Goal: Check status: Check status

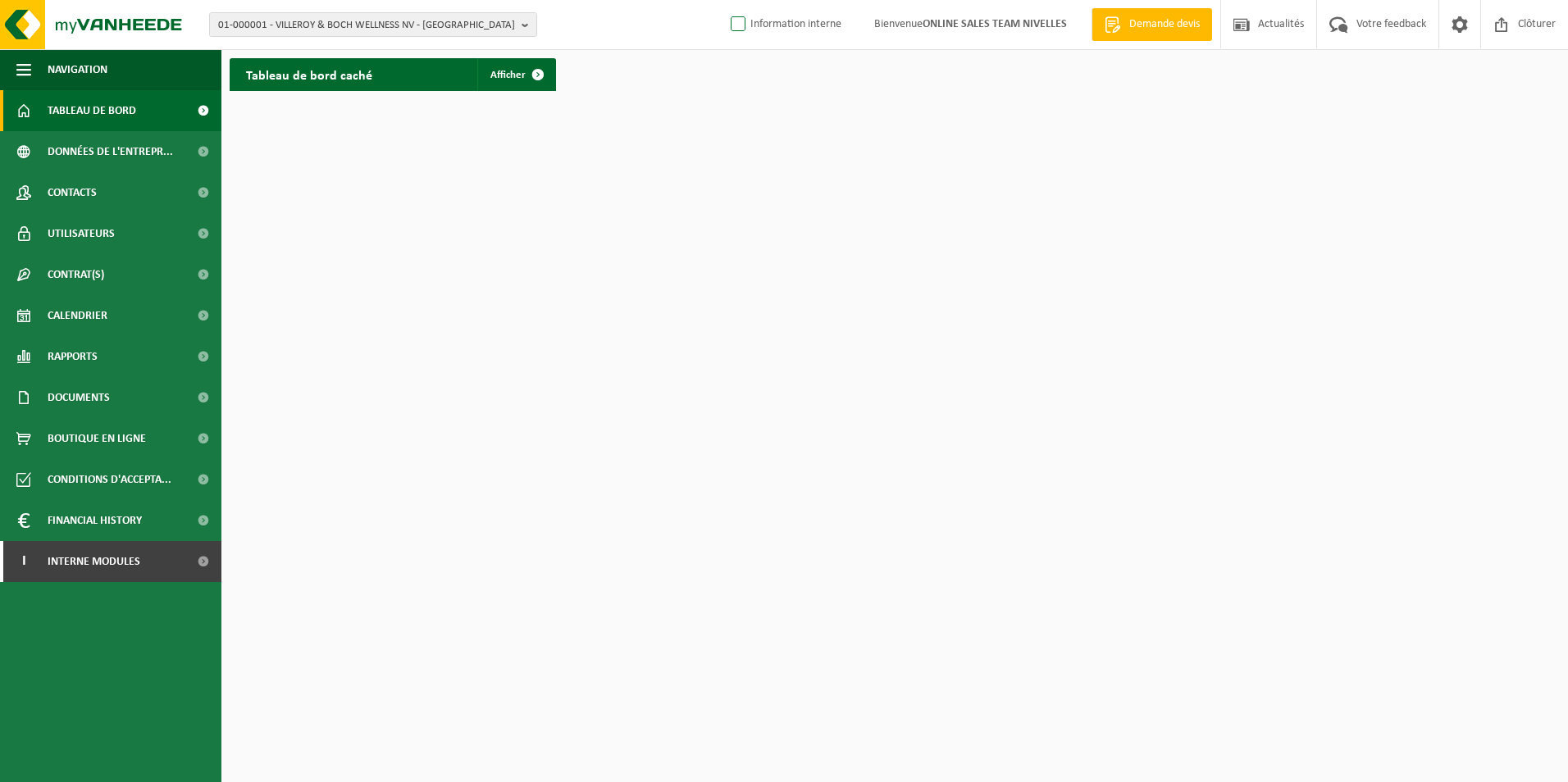
click at [727, 20] on label "Information interne" at bounding box center [784, 25] width 114 height 25
click at [724, 0] on input "Information interne" at bounding box center [724, -1] width 1 height 1
checkbox input "true"
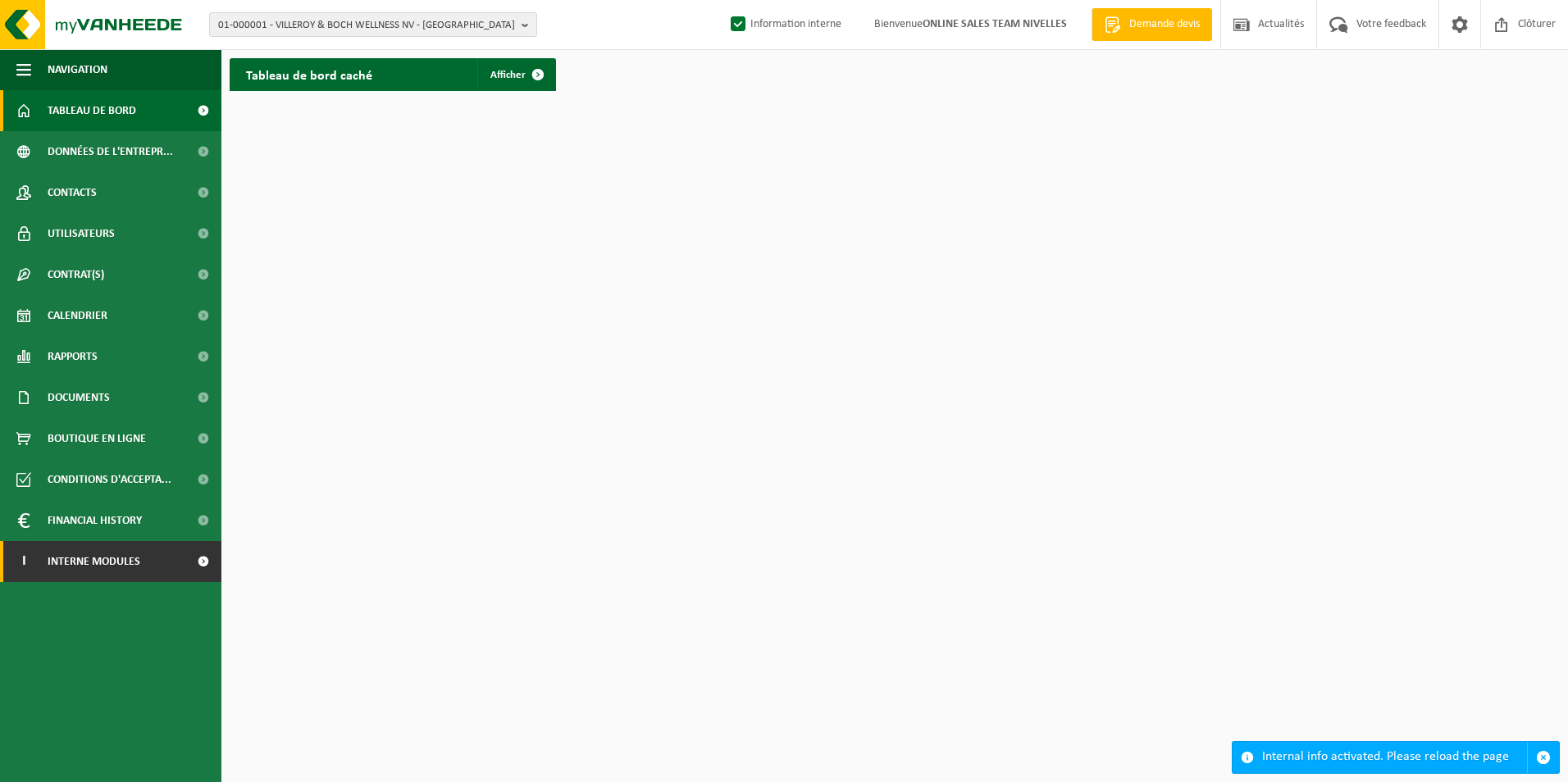
click at [160, 573] on link "I Interne modules" at bounding box center [111, 561] width 221 height 41
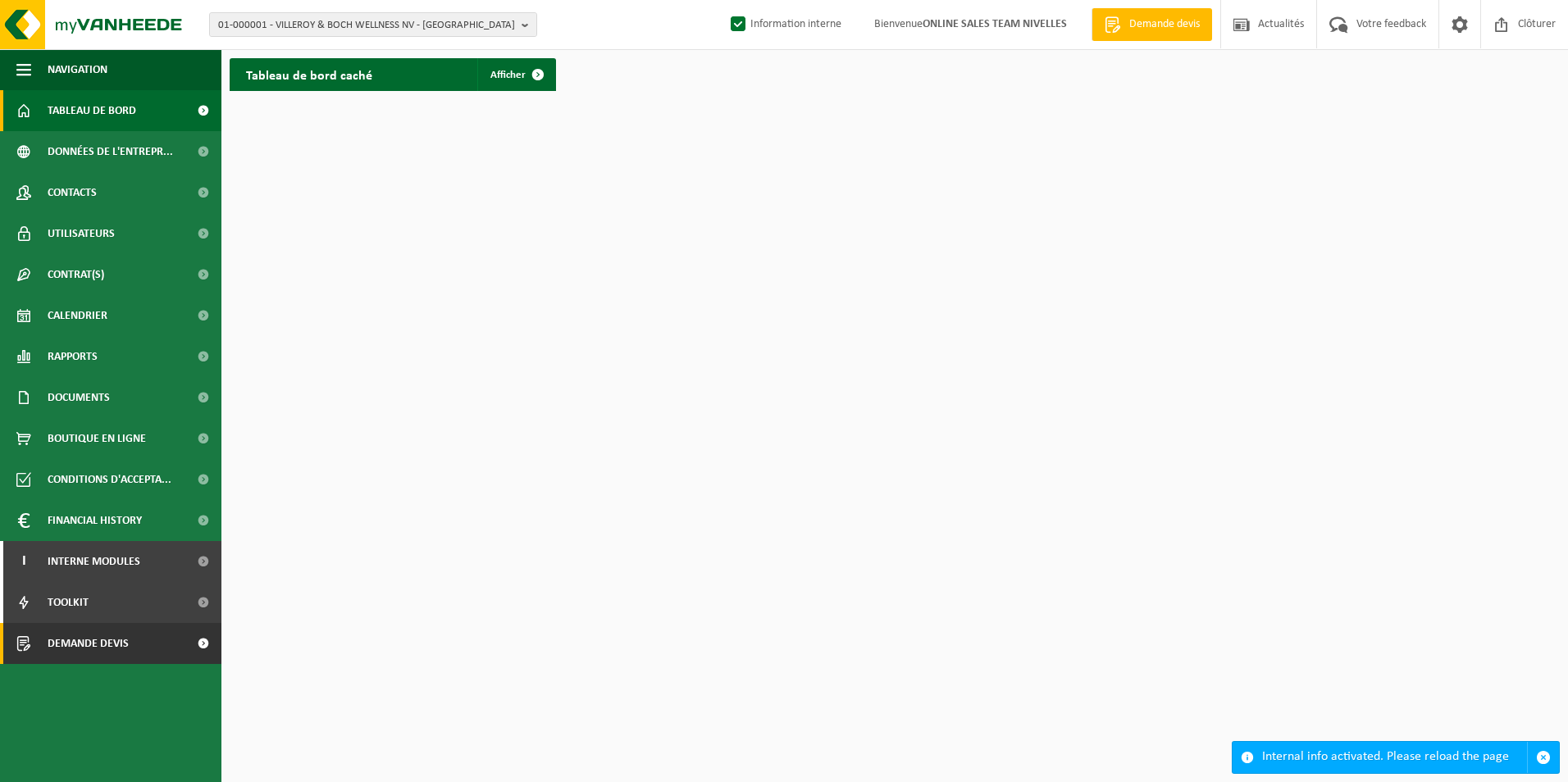
click at [111, 643] on span "Demande devis" at bounding box center [88, 643] width 81 height 41
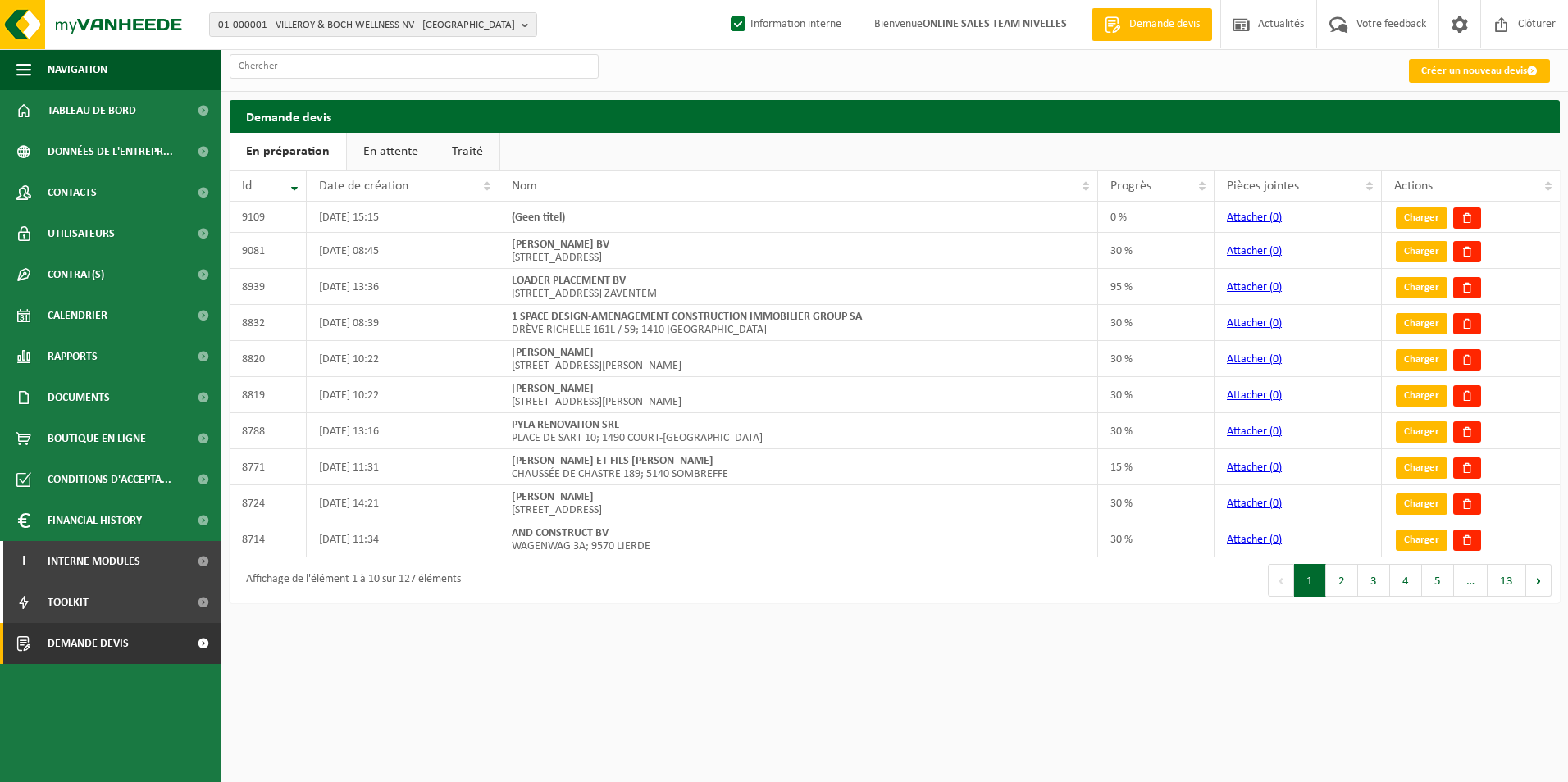
click at [457, 149] on link "Traité" at bounding box center [467, 151] width 64 height 37
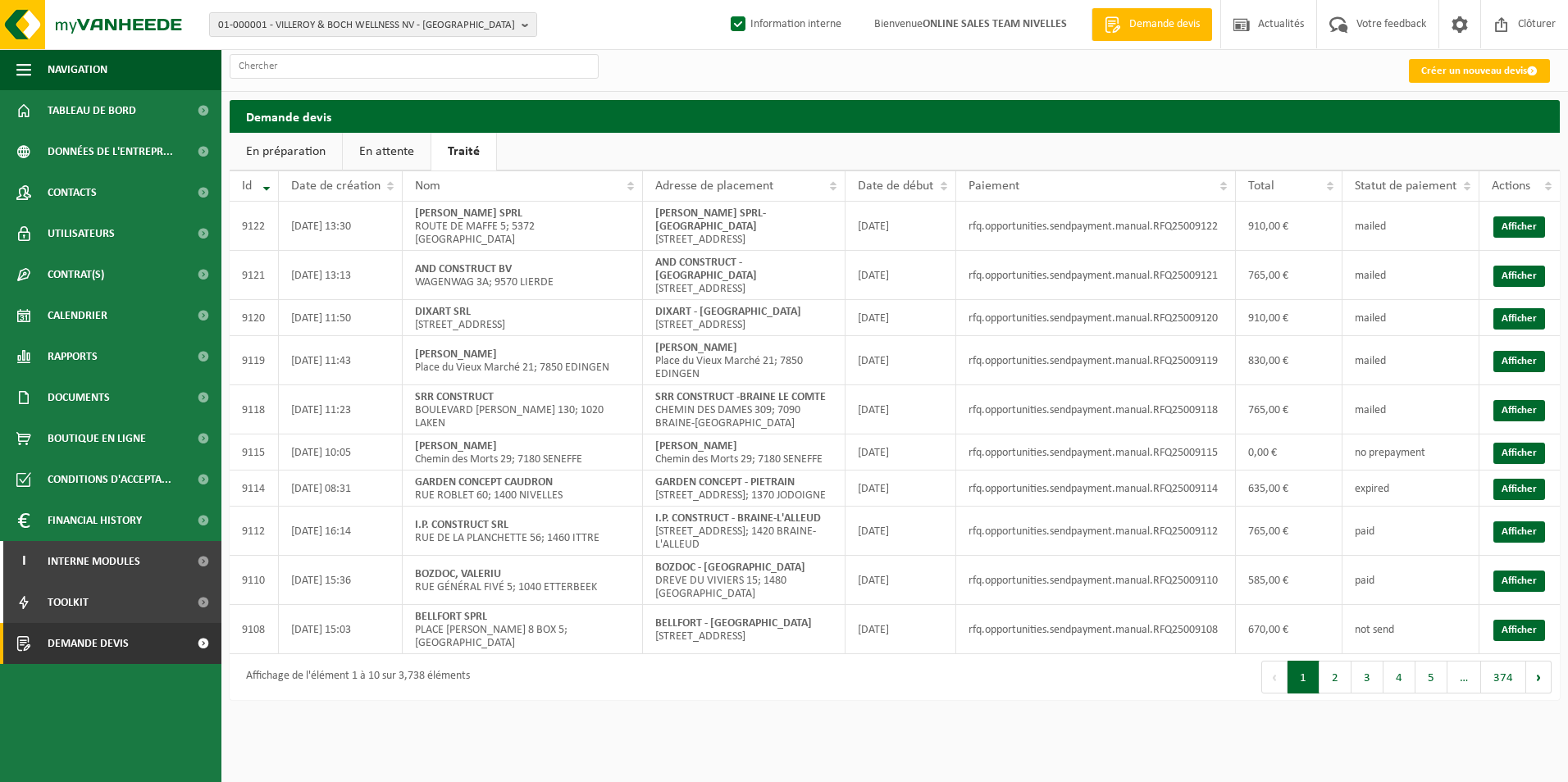
click at [399, 152] on link "En attente" at bounding box center [387, 151] width 88 height 37
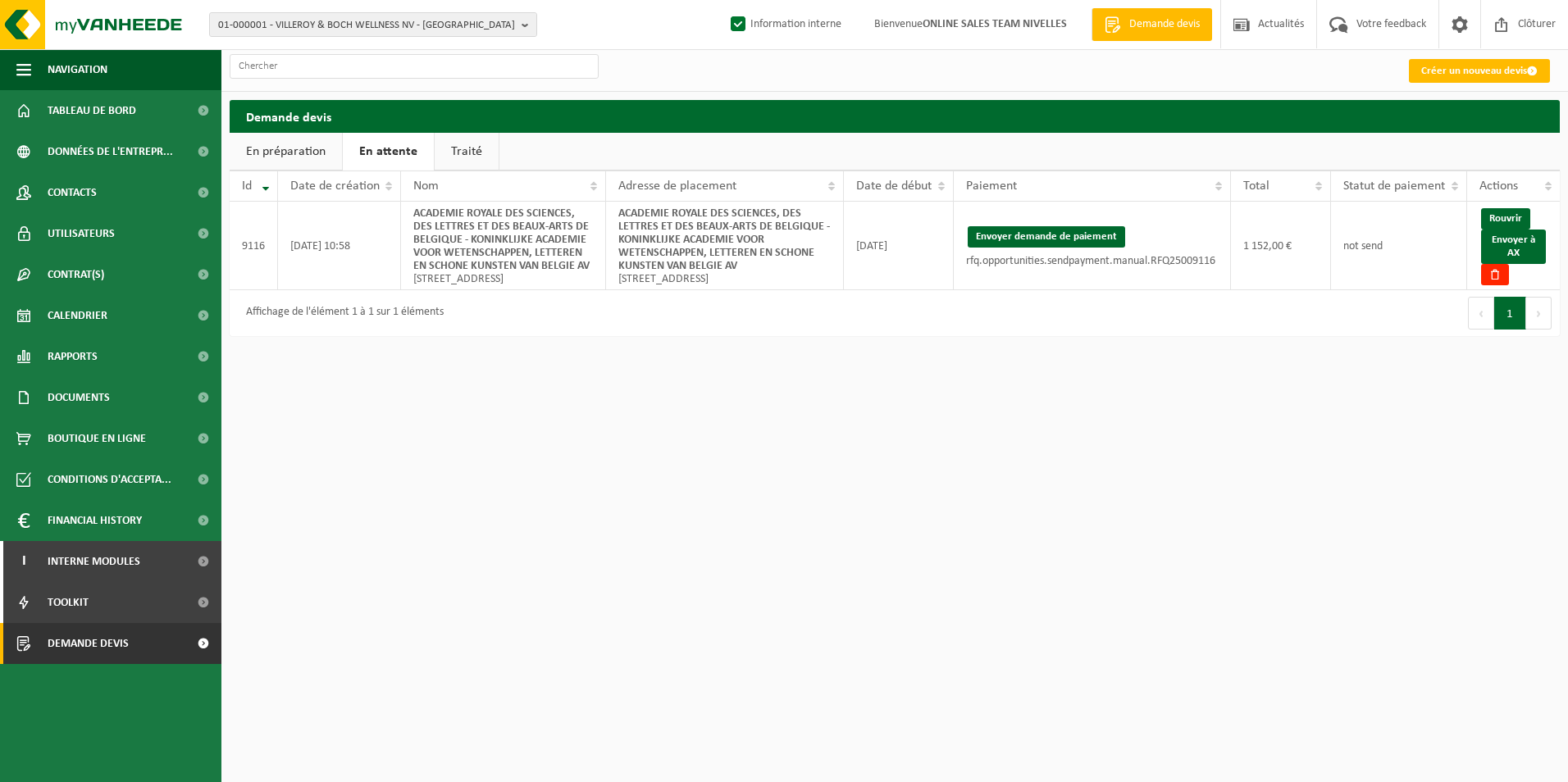
click at [298, 160] on link "En préparation" at bounding box center [285, 151] width 112 height 37
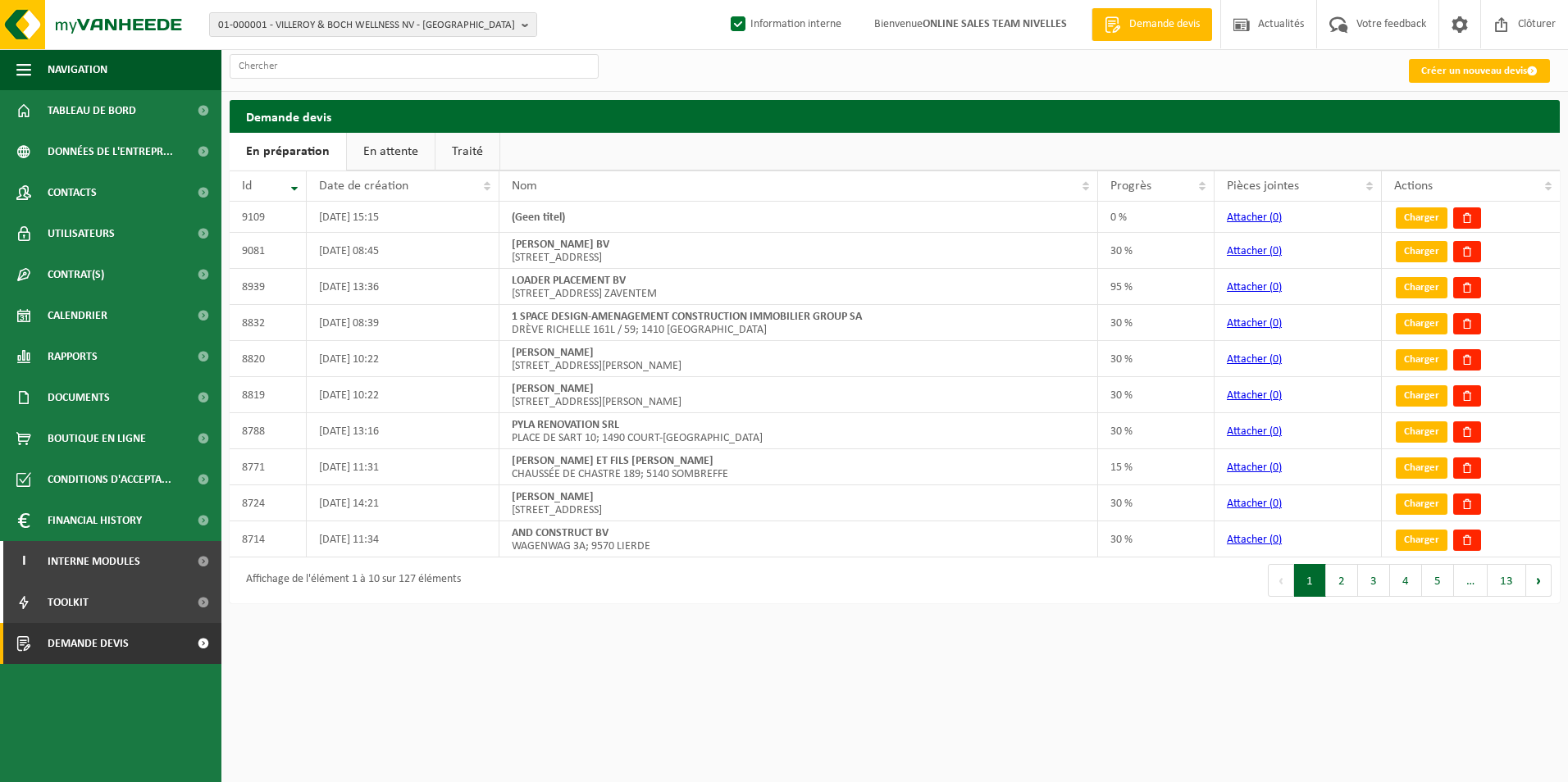
click at [476, 158] on link "Traité" at bounding box center [467, 151] width 64 height 37
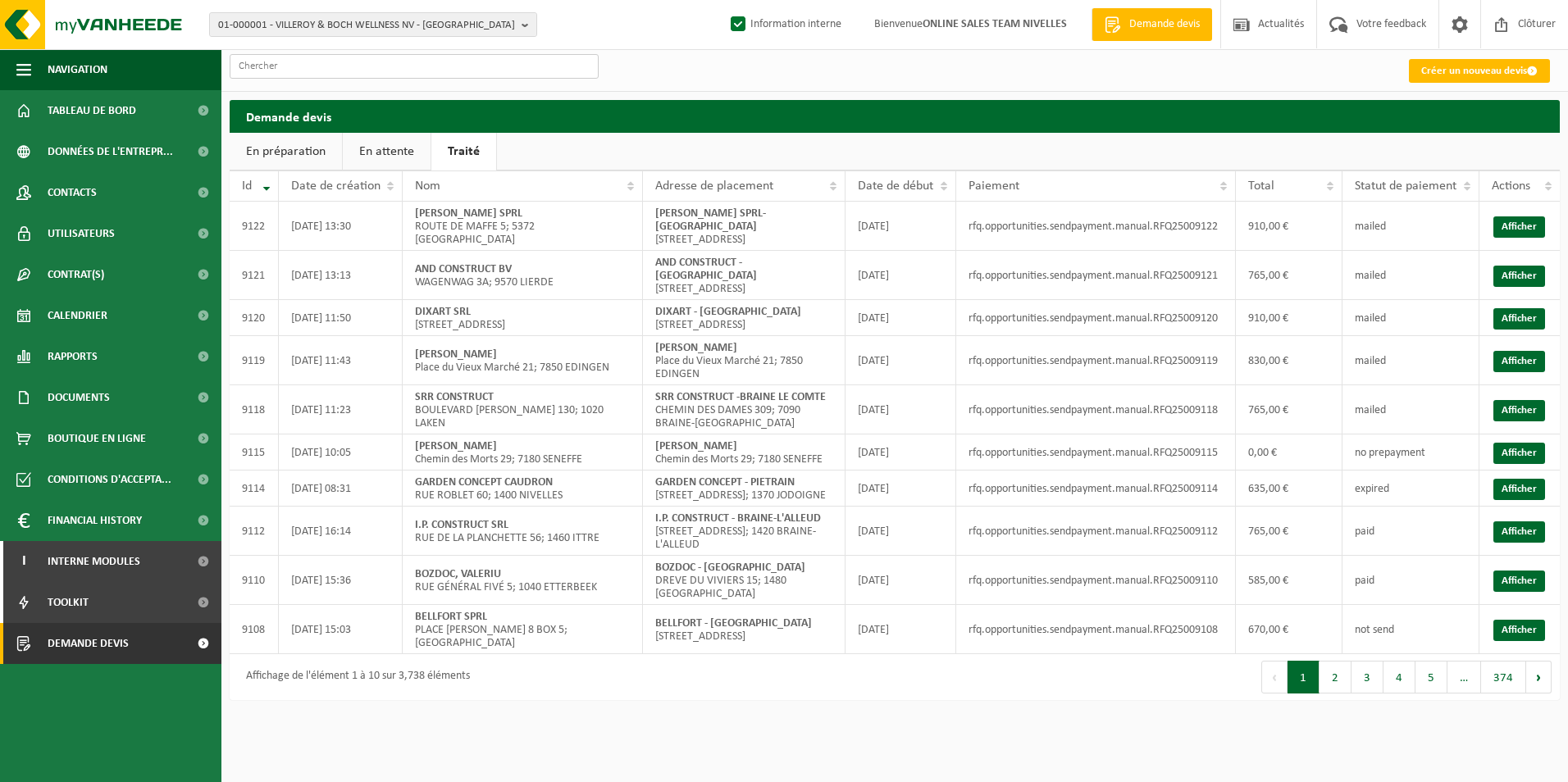
click at [424, 61] on input "text" at bounding box center [414, 66] width 369 height 25
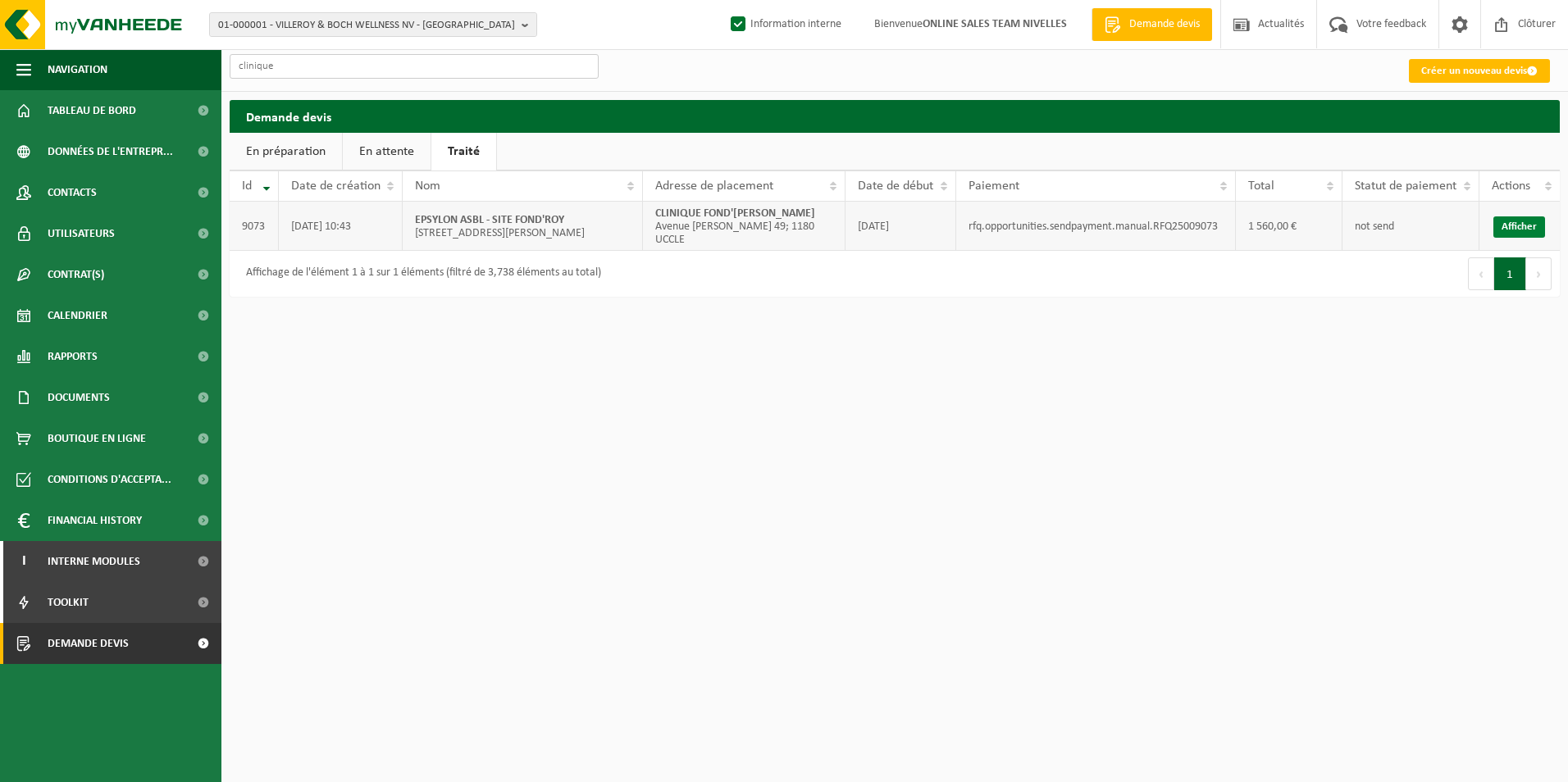
type input "clinique"
click at [1508, 229] on link "Afficher" at bounding box center [1520, 227] width 52 height 22
drag, startPoint x: 330, startPoint y: 67, endPoint x: 222, endPoint y: 71, distance: 108.1
click at [222, 71] on div "clinique Créer un nouveau devis" at bounding box center [895, 70] width 1347 height 42
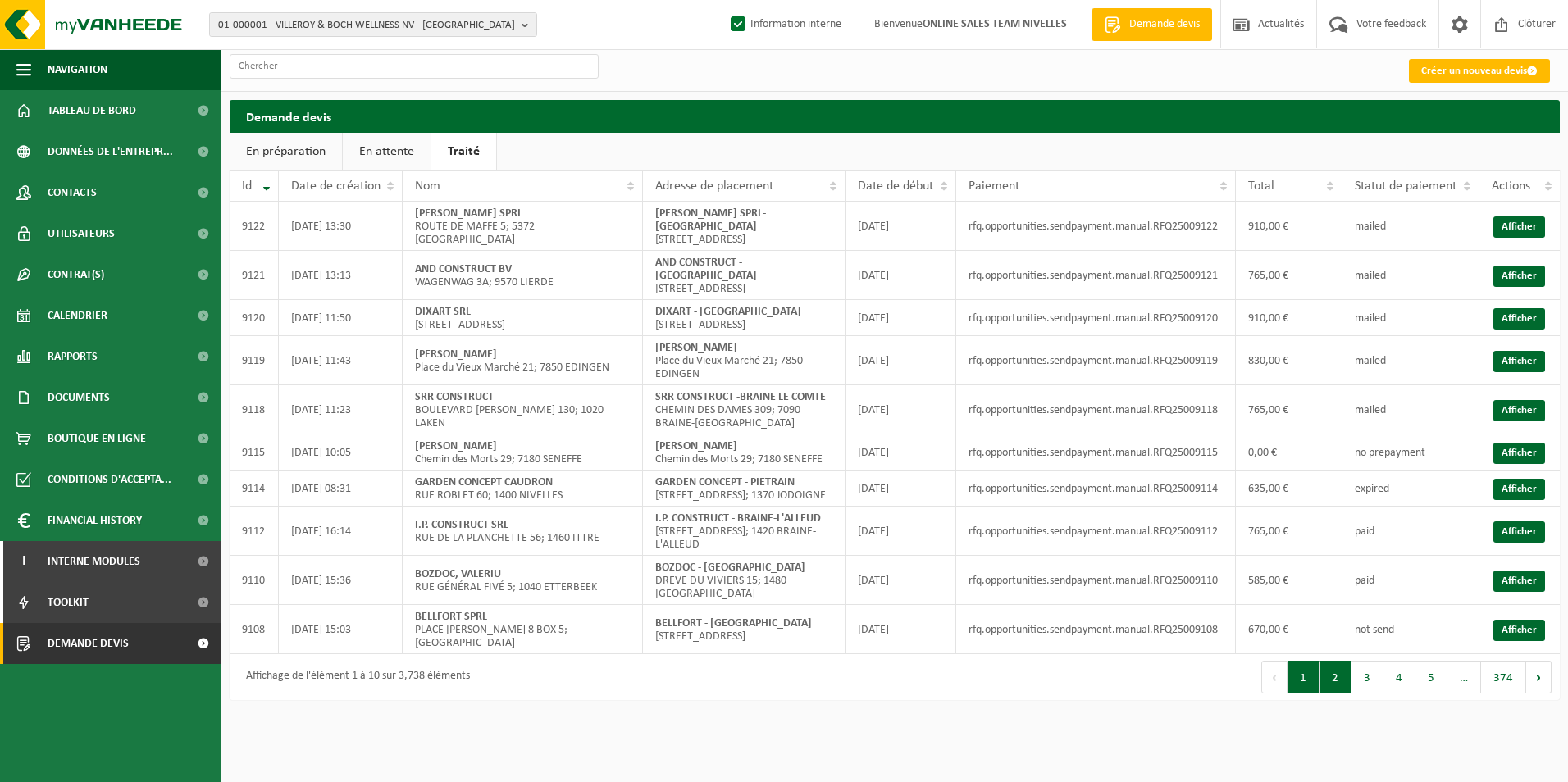
click at [1329, 661] on button "2" at bounding box center [1336, 676] width 32 height 32
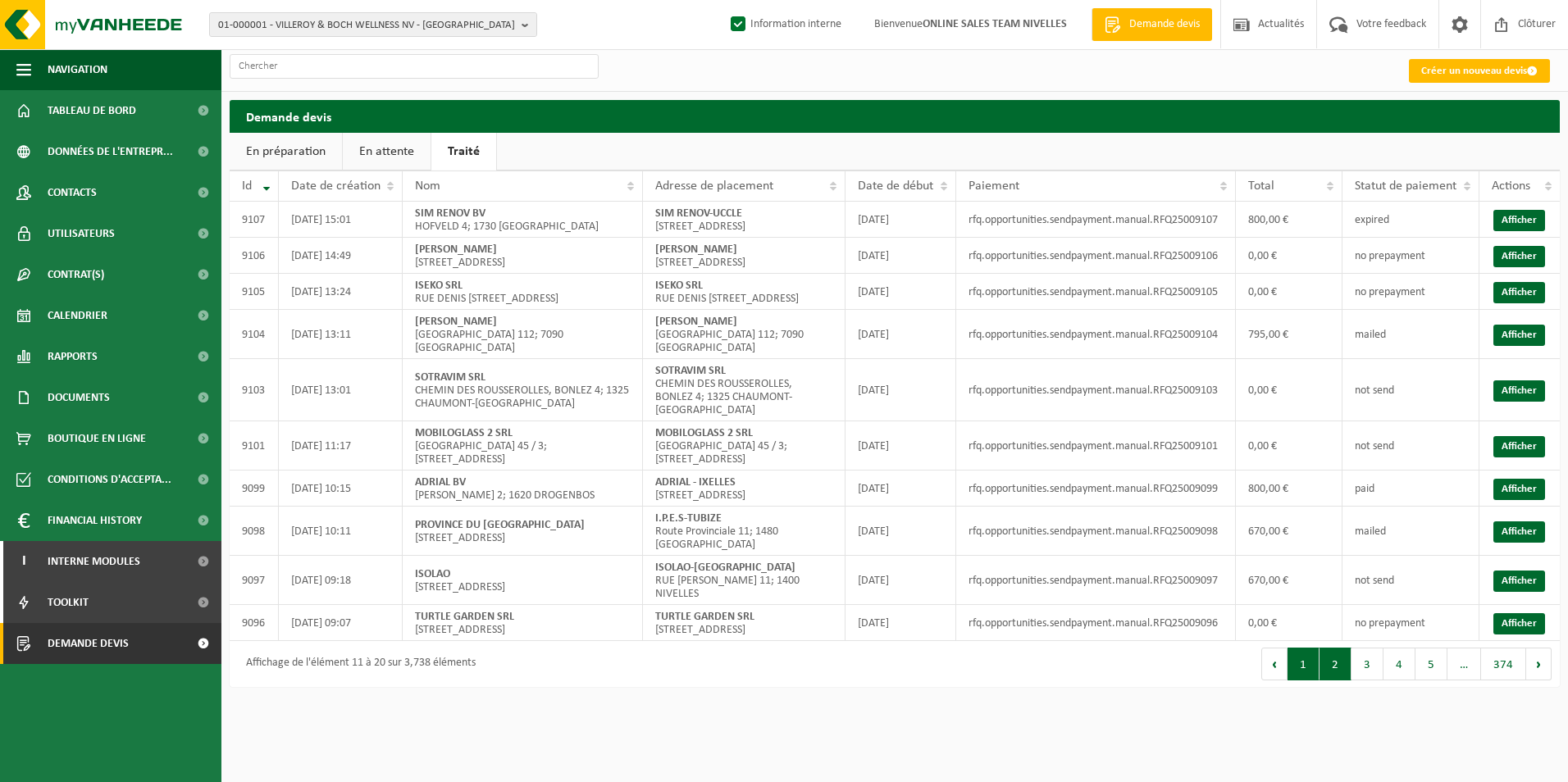
click at [1305, 681] on button "1" at bounding box center [1304, 663] width 32 height 32
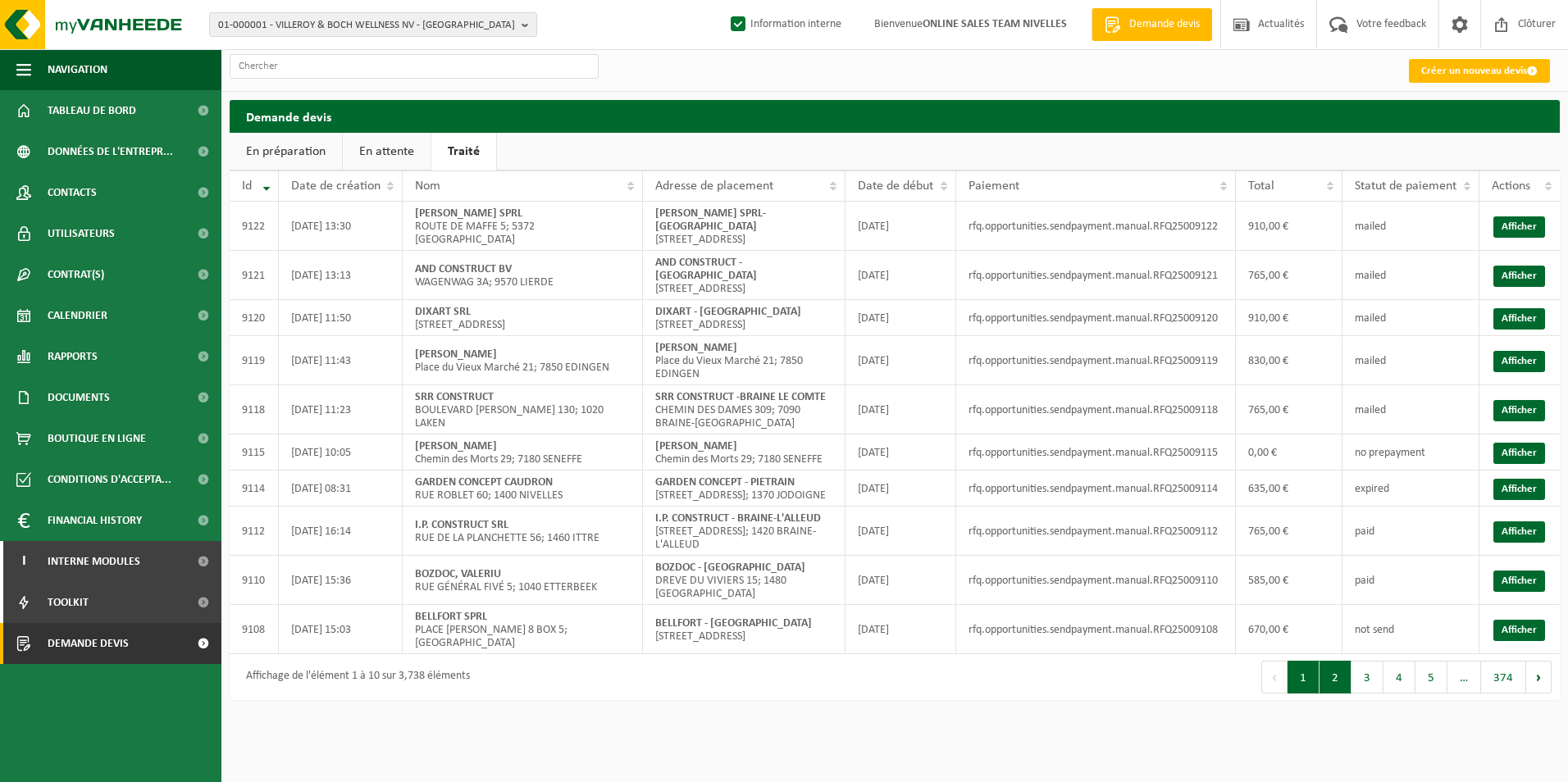
click at [1345, 661] on button "2" at bounding box center [1336, 676] width 32 height 32
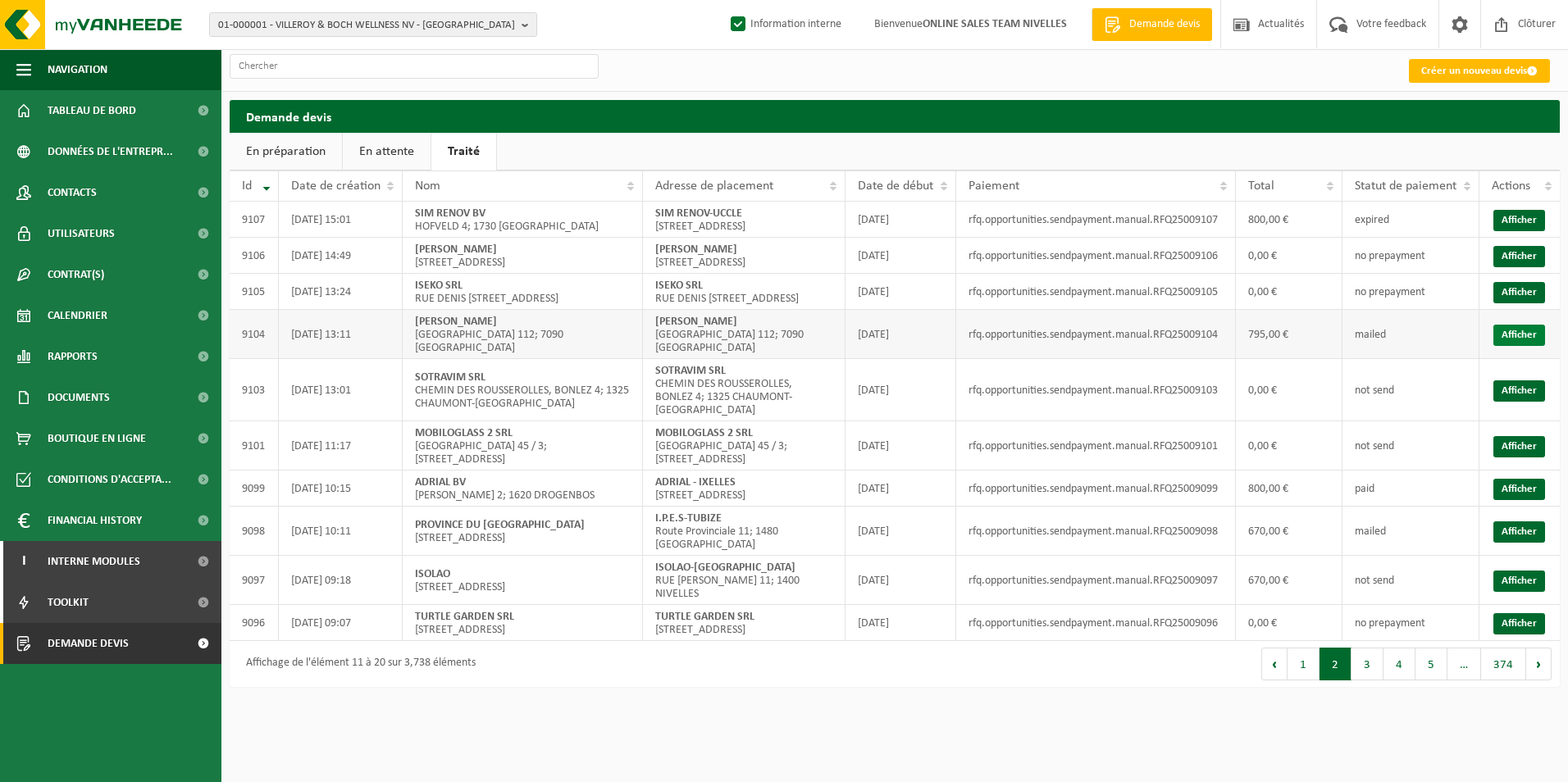
click at [1509, 346] on link "Afficher" at bounding box center [1520, 336] width 52 height 22
click at [1509, 226] on link "Afficher" at bounding box center [1520, 221] width 52 height 22
click at [1290, 681] on button "1" at bounding box center [1304, 663] width 32 height 32
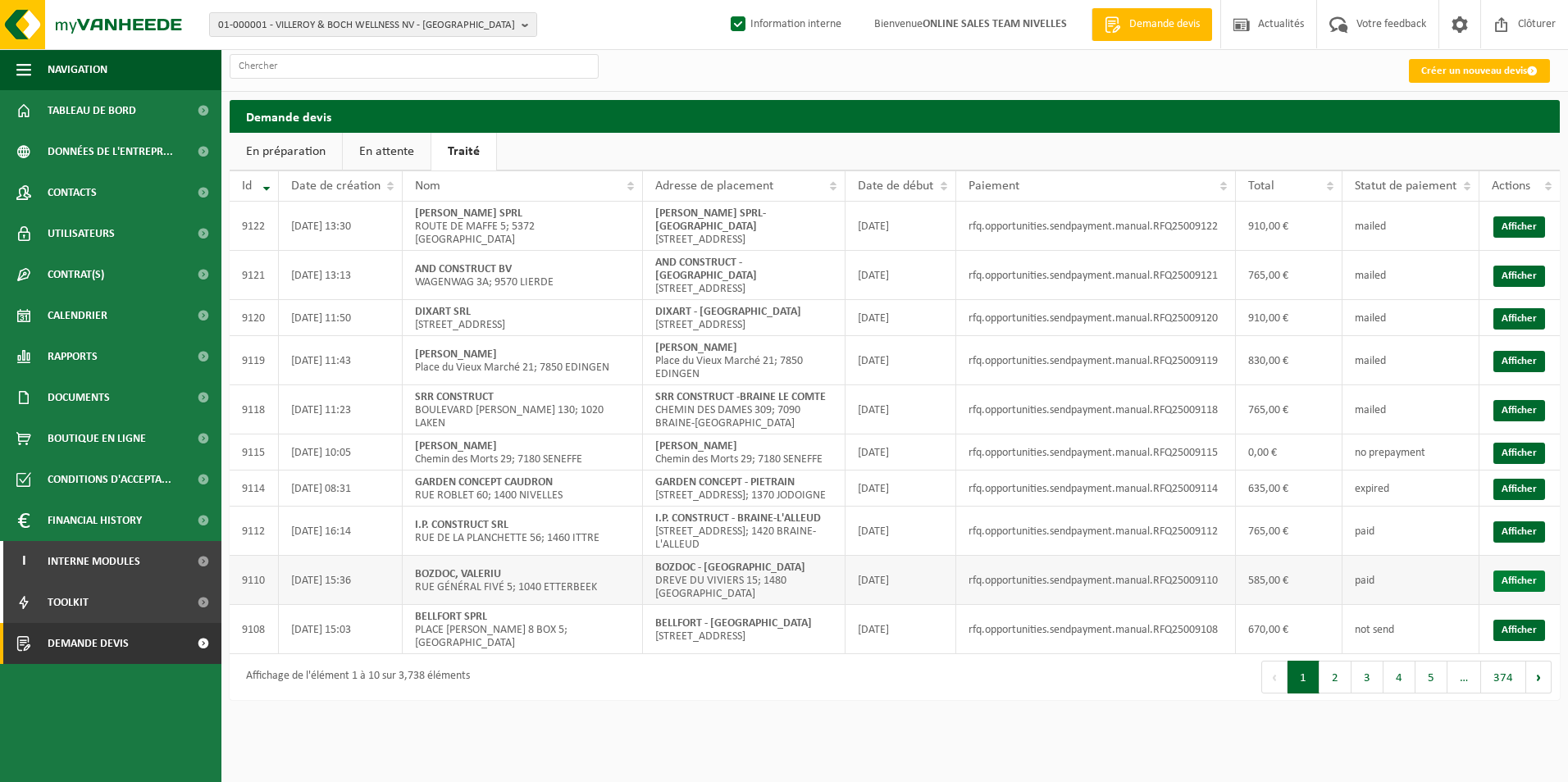
click at [1531, 571] on link "Afficher" at bounding box center [1520, 582] width 52 height 22
click at [1531, 522] on link "Afficher" at bounding box center [1520, 533] width 52 height 22
click at [1528, 479] on link "Afficher" at bounding box center [1520, 489] width 52 height 22
click at [1501, 400] on link "Afficher" at bounding box center [1520, 411] width 52 height 22
click at [1509, 351] on link "Afficher" at bounding box center [1520, 361] width 52 height 22
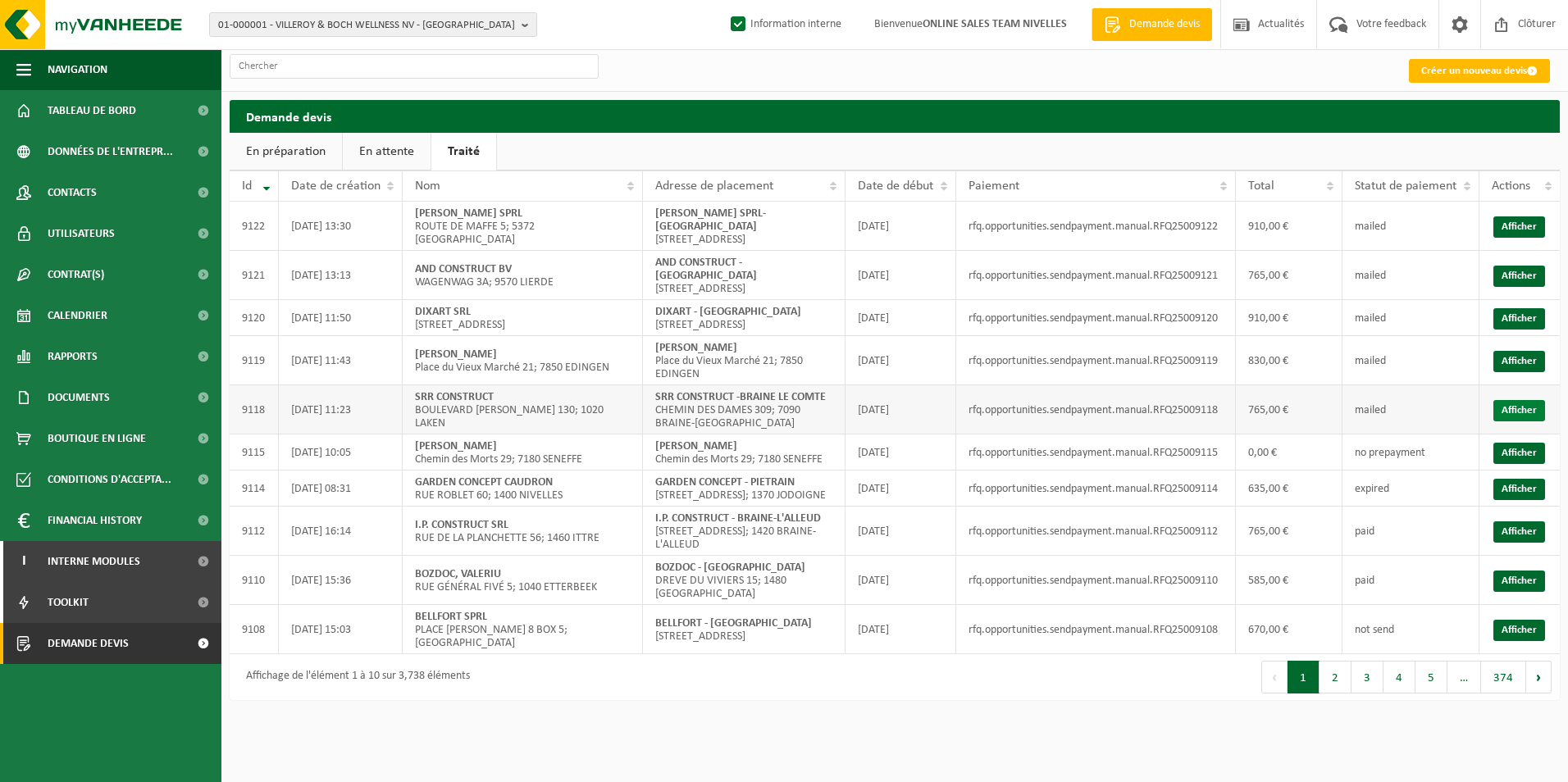
click at [1515, 400] on link "Afficher" at bounding box center [1520, 411] width 52 height 22
click at [1518, 308] on link "Afficher" at bounding box center [1520, 319] width 52 height 22
click at [1505, 266] on link "Afficher" at bounding box center [1520, 277] width 52 height 22
click at [1510, 266] on link "Afficher" at bounding box center [1520, 277] width 52 height 22
click at [1518, 227] on link "Afficher" at bounding box center [1520, 227] width 52 height 22
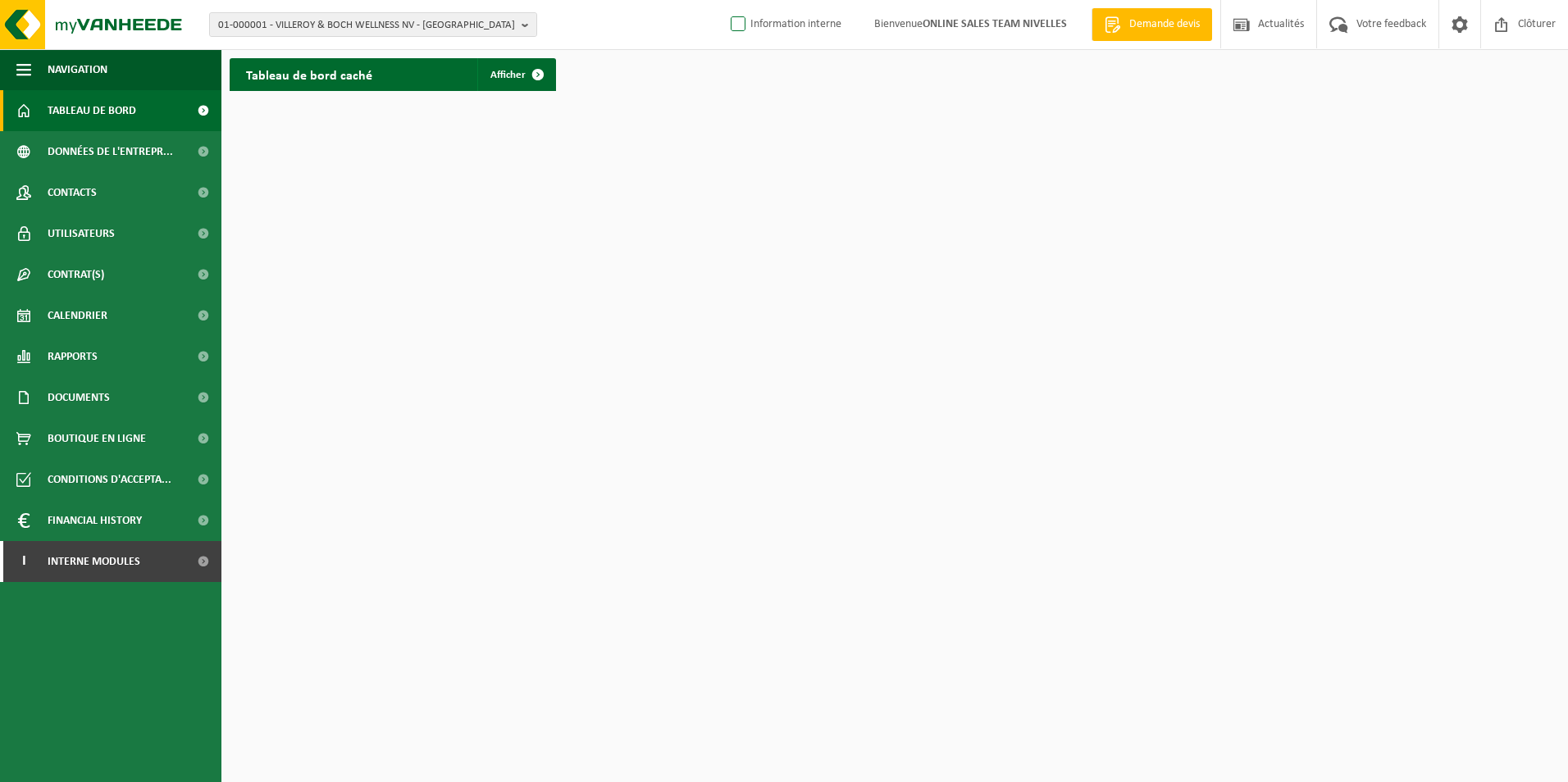
click at [727, 19] on label "Information interne" at bounding box center [784, 25] width 114 height 25
click at [725, 0] on input "Information interne" at bounding box center [724, -1] width 1 height 1
checkbox input "true"
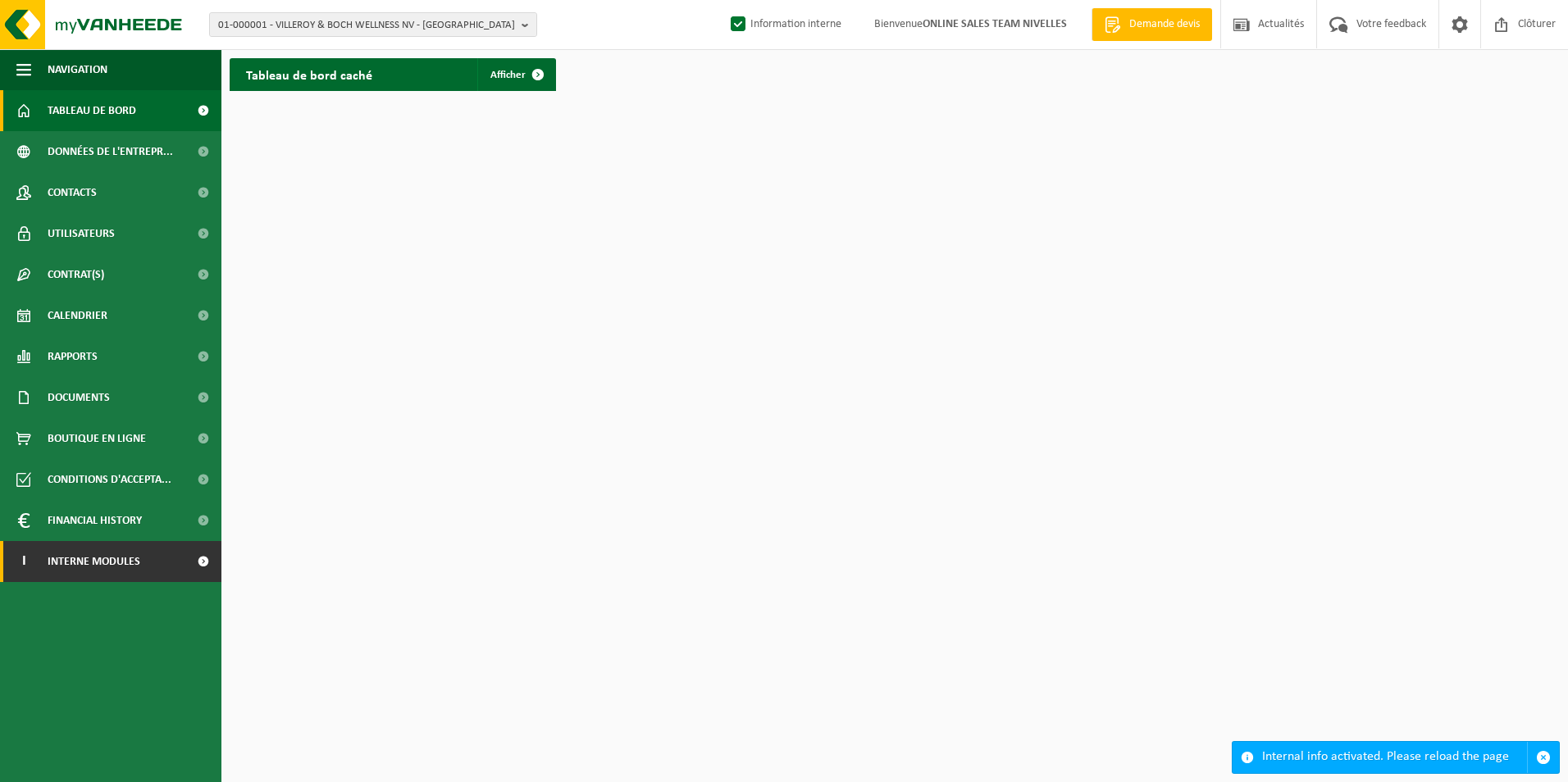
click at [136, 568] on span "Interne modules" at bounding box center [93, 561] width 92 height 41
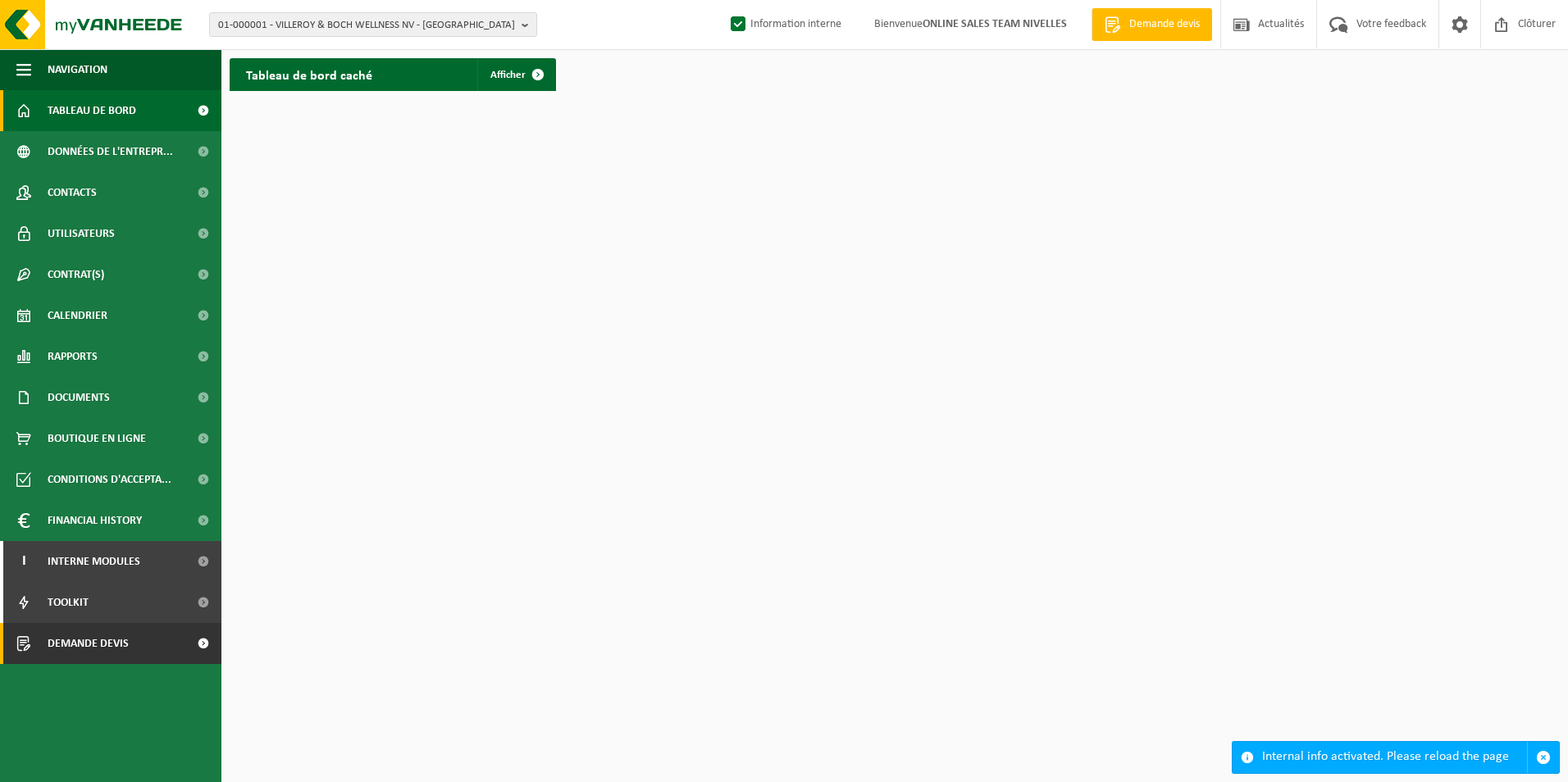
click at [115, 641] on span "Demande devis" at bounding box center [88, 643] width 81 height 41
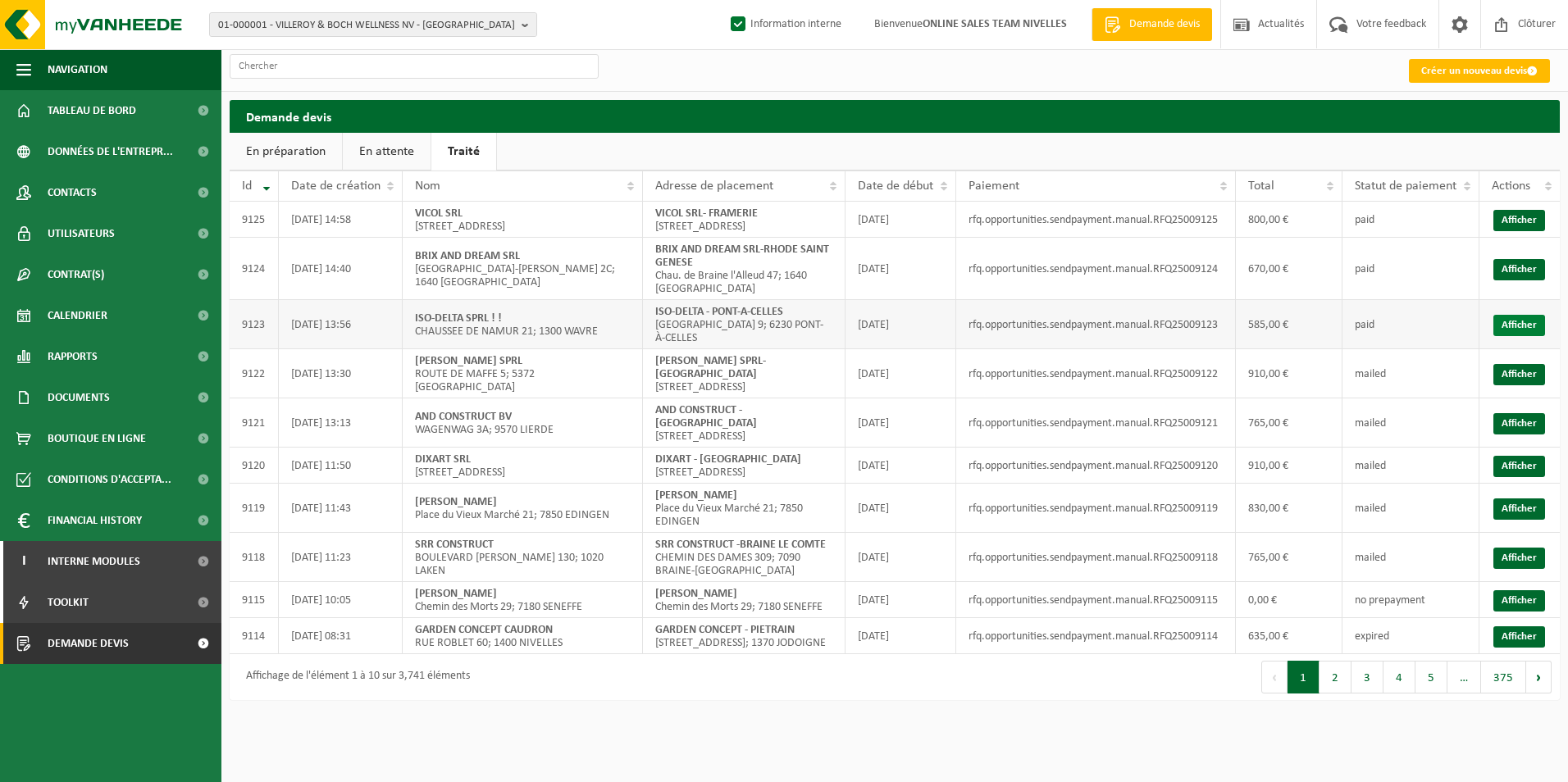
click at [1511, 328] on link "Afficher" at bounding box center [1520, 326] width 52 height 22
